Goal: Information Seeking & Learning: Find specific fact

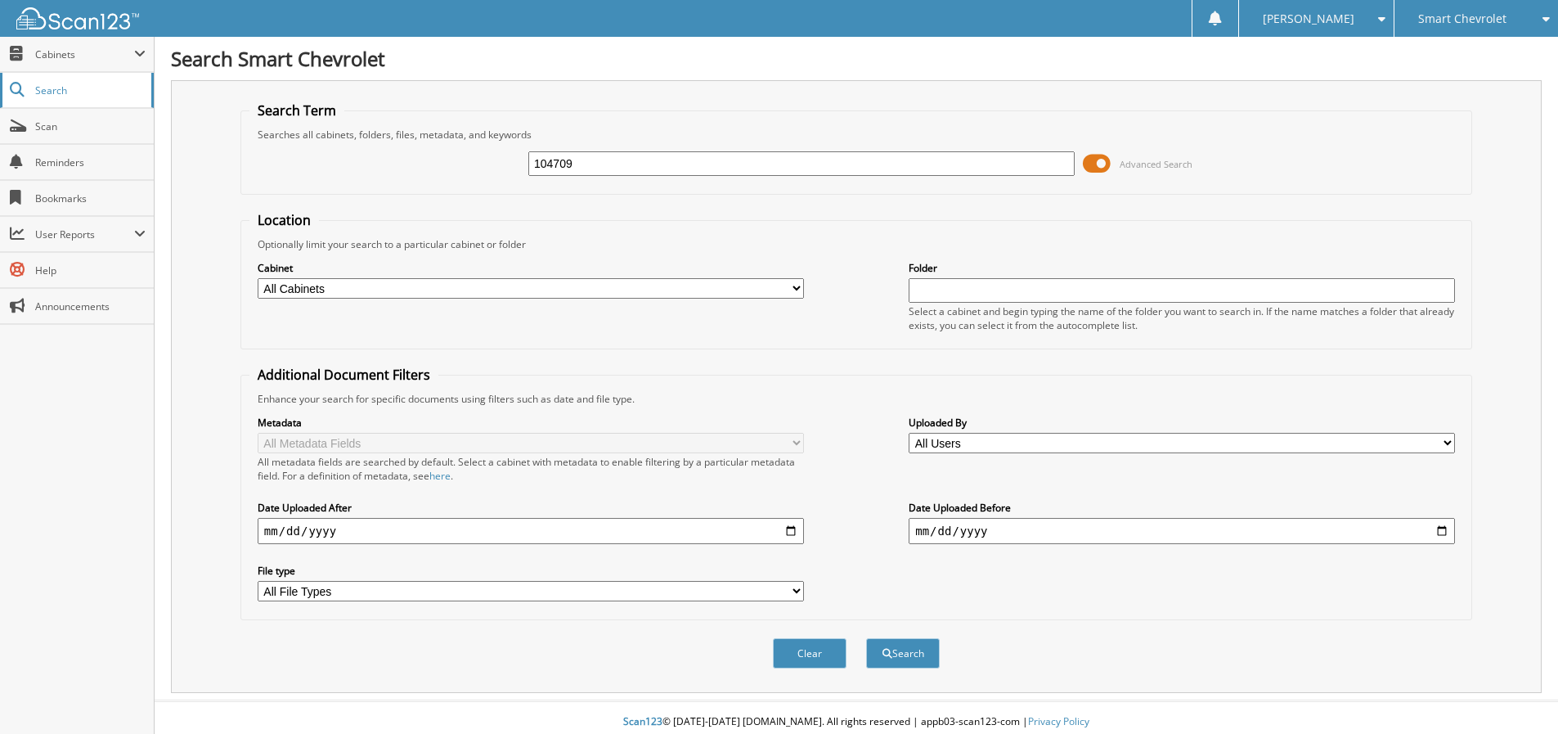
type input "104709"
click at [866, 638] on button "Search" at bounding box center [903, 653] width 74 height 30
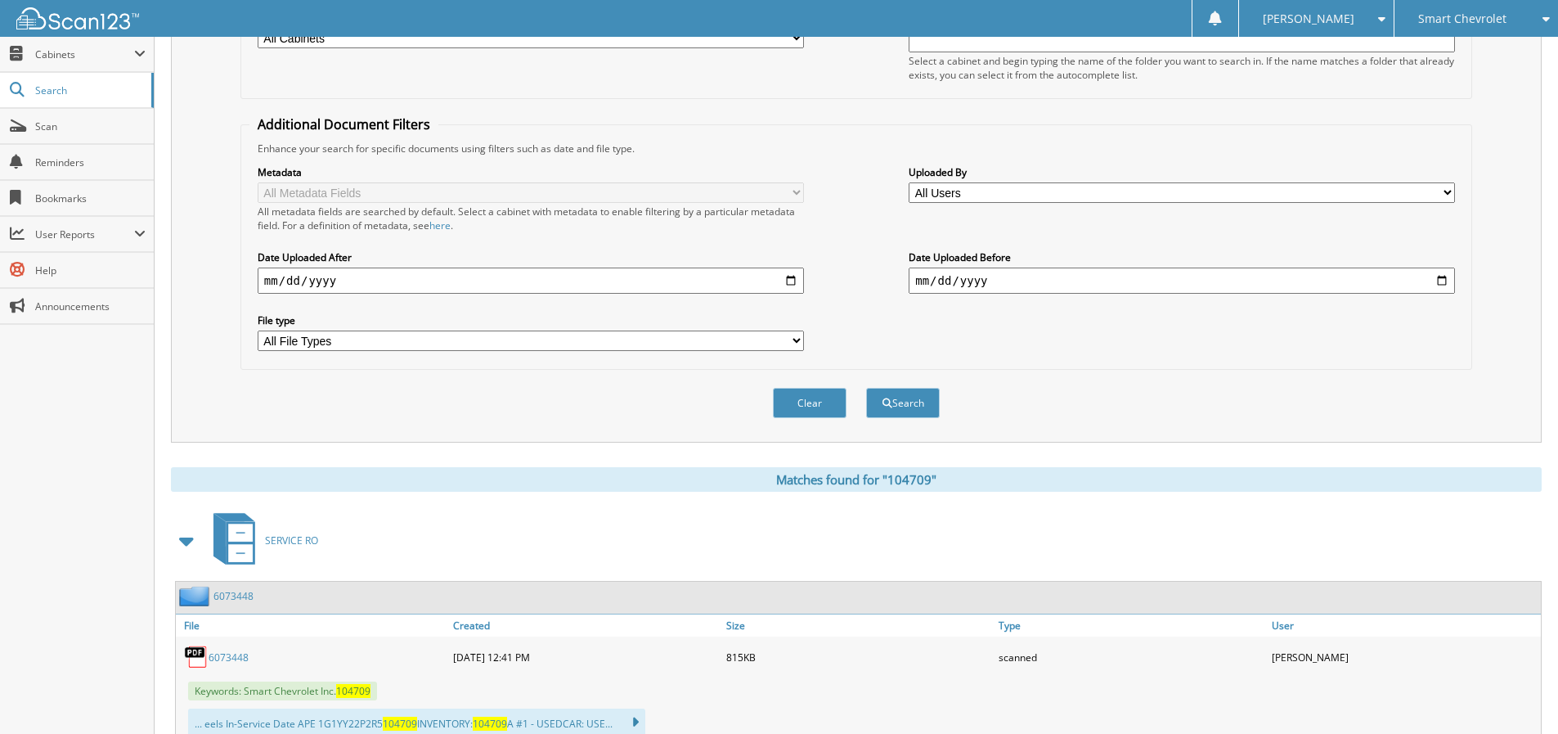
scroll to position [308, 0]
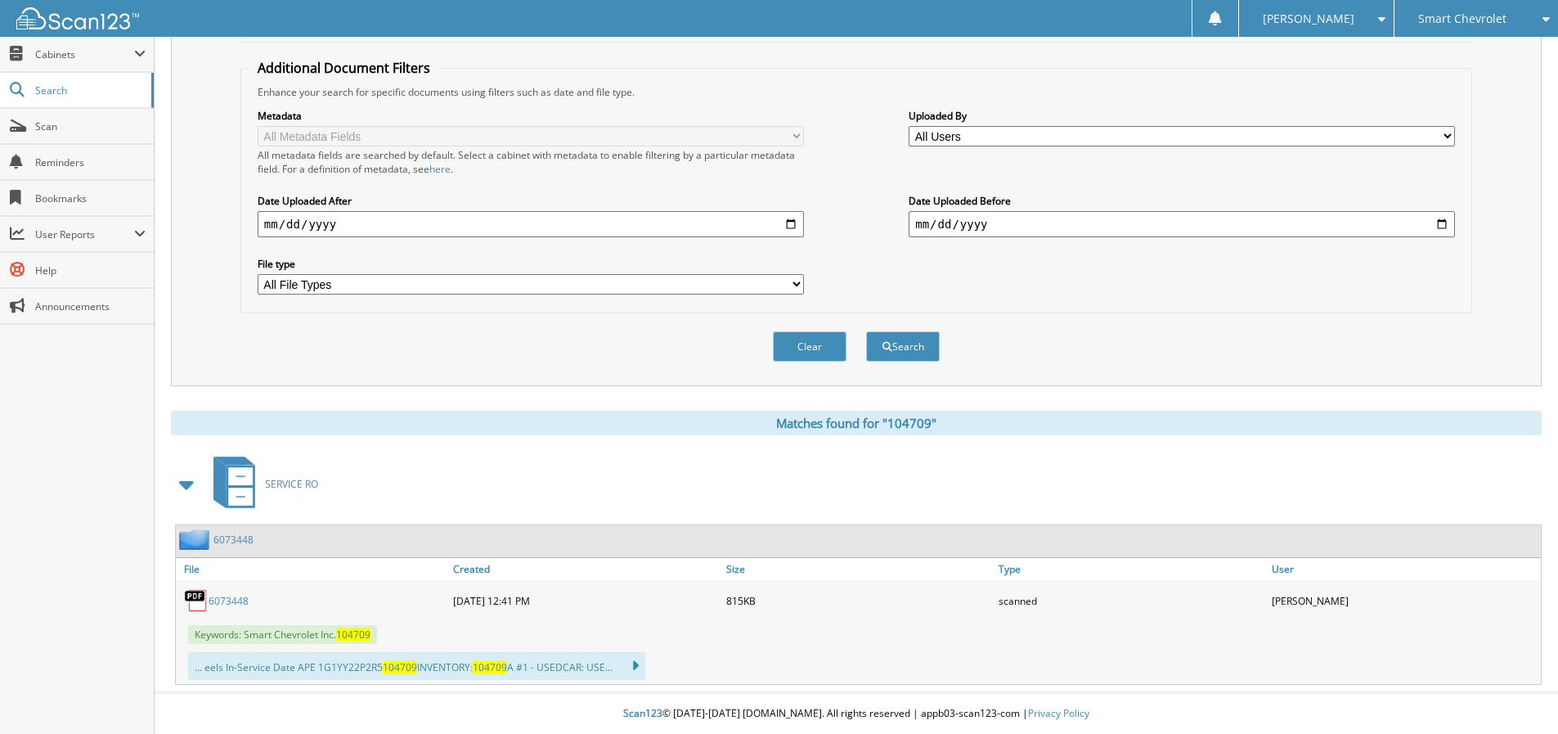
click at [217, 599] on link "6073448" at bounding box center [229, 601] width 40 height 14
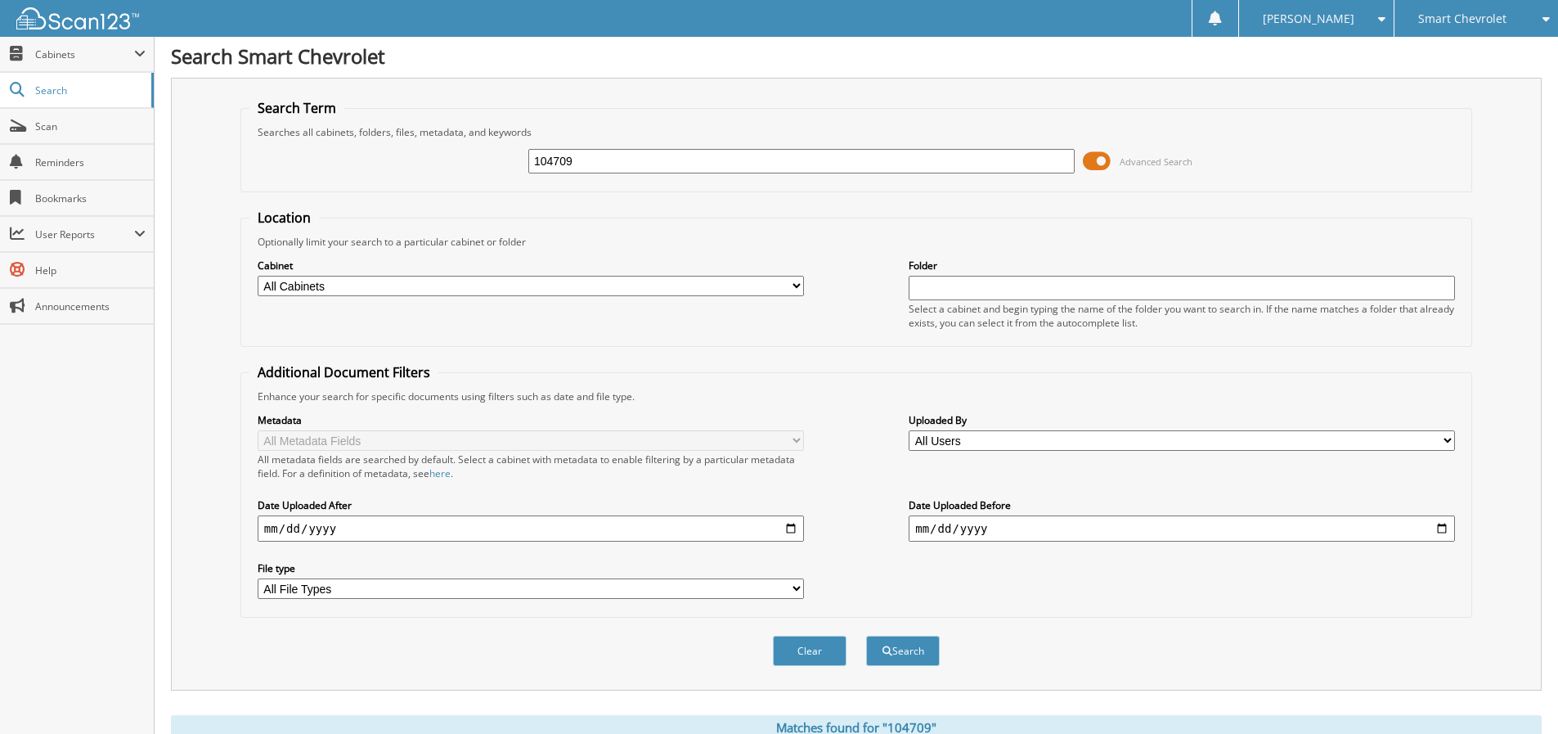
scroll to position [0, 0]
drag, startPoint x: 697, startPoint y: 163, endPoint x: 128, endPoint y: 131, distance: 569.4
click at [168, 131] on div "Search Smart Chevrolet Search Term Searches all cabinets, folders, files, metad…" at bounding box center [857, 520] width 1404 height 1041
type input "104709a"
click at [866, 638] on button "Search" at bounding box center [903, 653] width 74 height 30
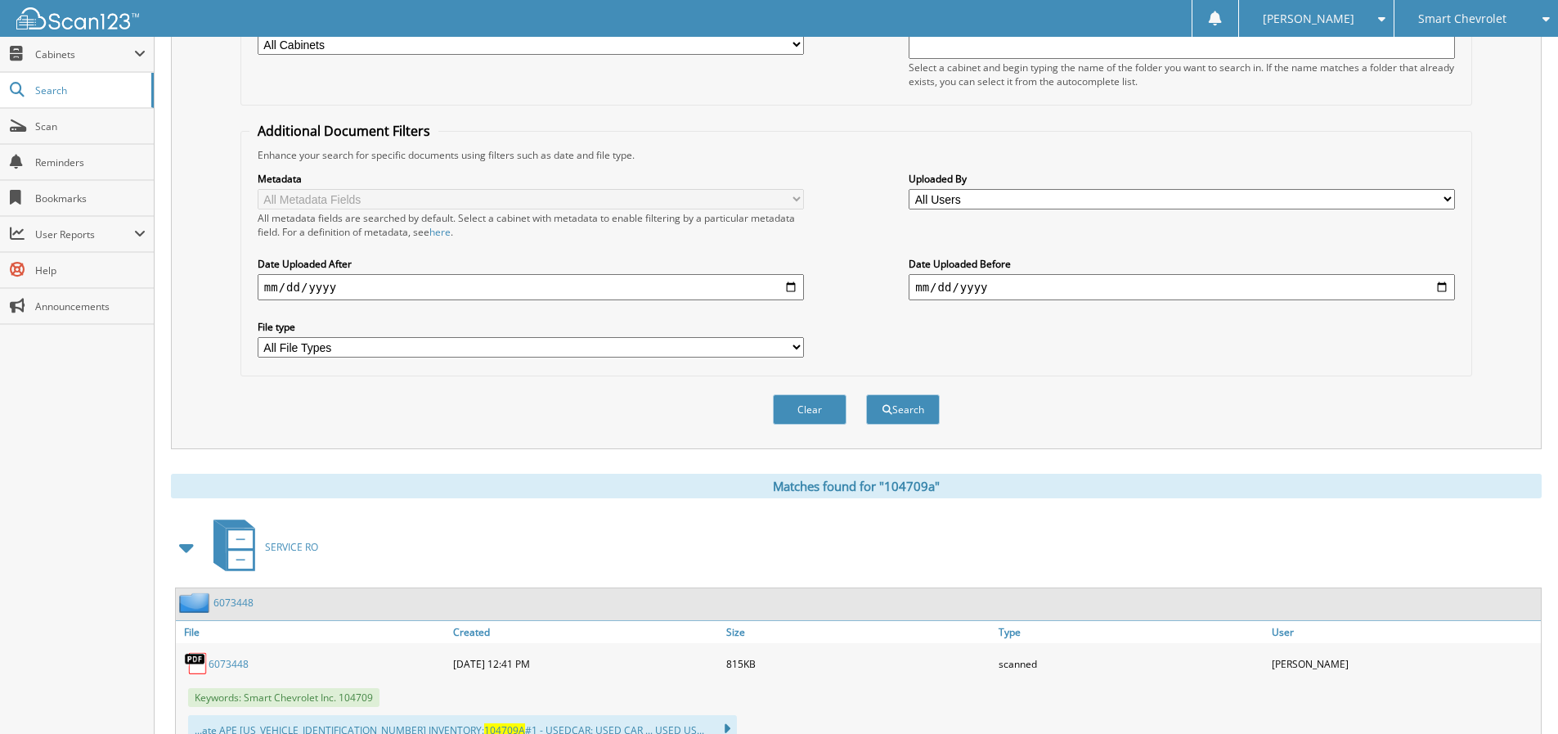
scroll to position [308, 0]
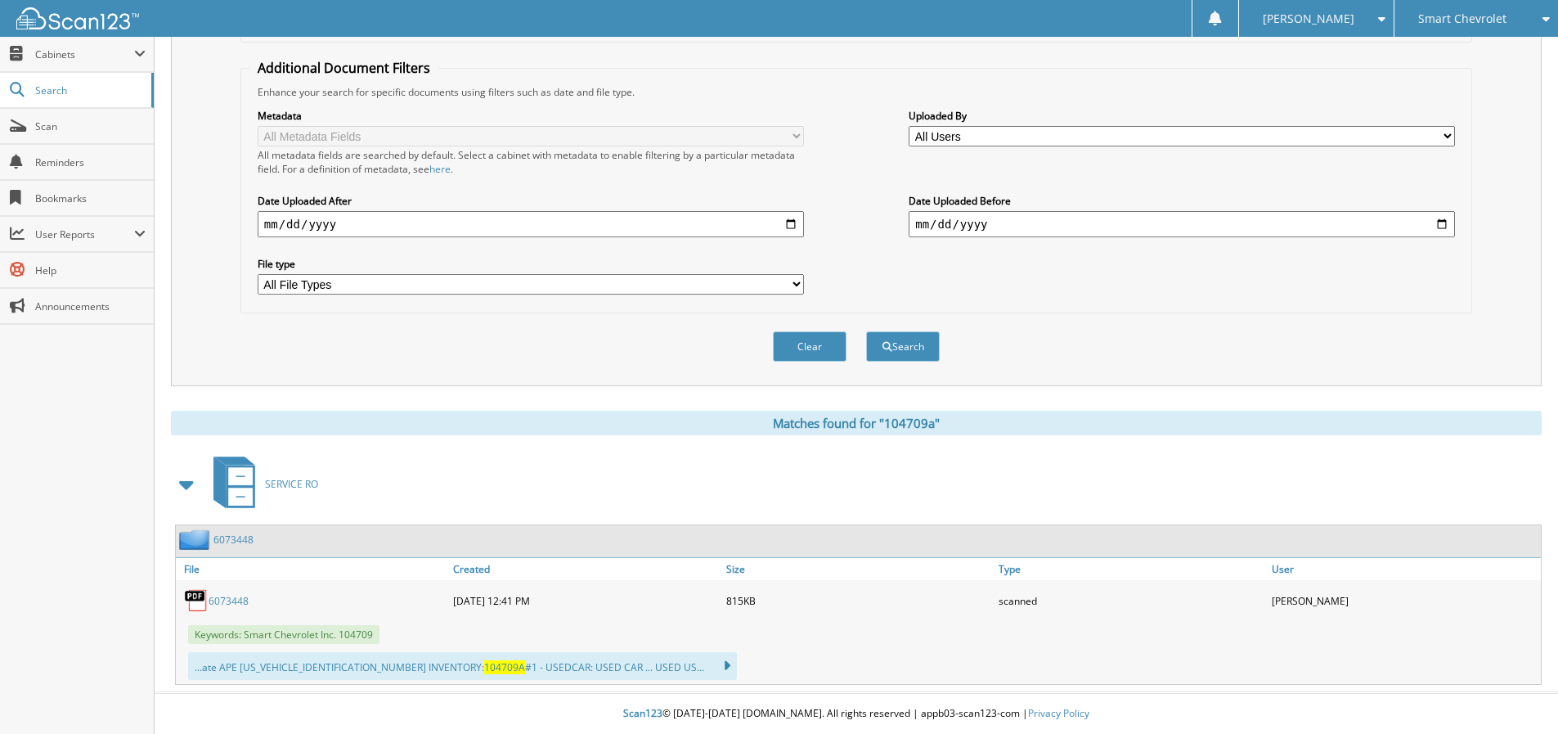
click at [83, 17] on img at bounding box center [77, 18] width 123 height 22
